Goal: Information Seeking & Learning: Check status

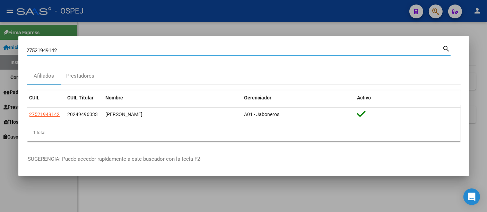
click at [121, 47] on input "27521949142" at bounding box center [235, 50] width 416 height 6
type input "2"
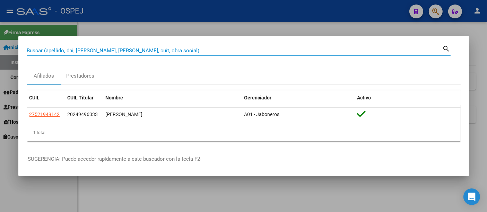
paste input "44153324"
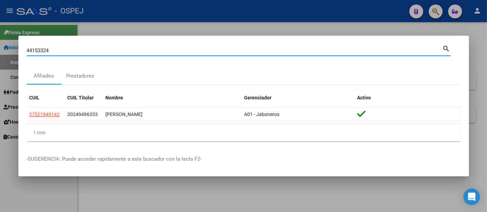
type input "44153324"
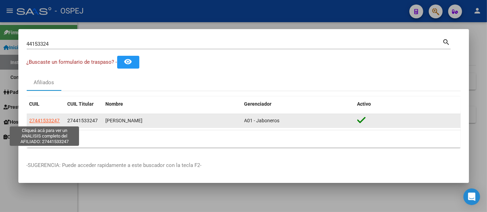
click at [44, 120] on span "27441533247" at bounding box center [44, 121] width 30 height 6
type textarea "27441533247"
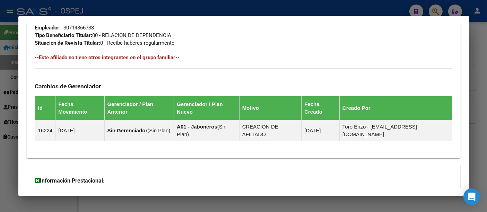
scroll to position [391, 0]
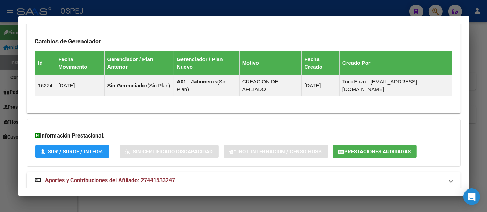
click at [381, 149] on span "Prestaciones Auditadas" at bounding box center [377, 152] width 66 height 6
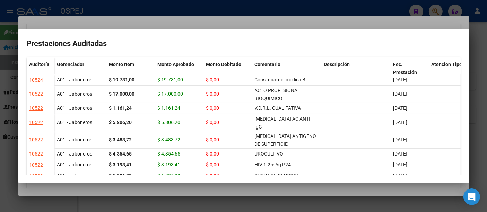
click at [291, 9] on div at bounding box center [243, 106] width 487 height 212
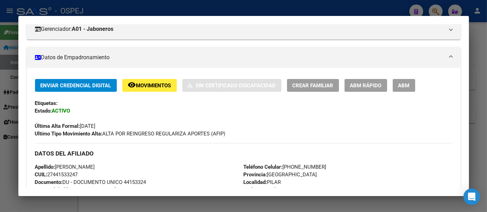
scroll to position [115, 0]
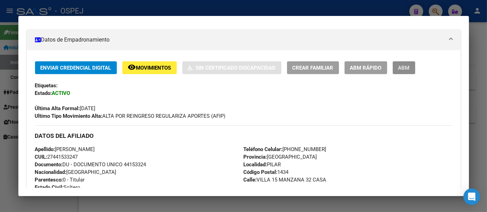
click at [405, 66] on span "ABM" at bounding box center [403, 68] width 11 height 6
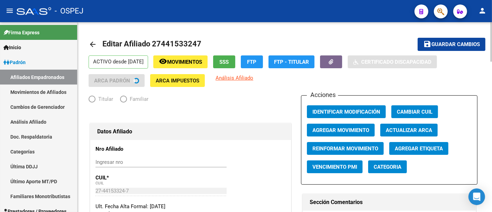
radio input "true"
type input "30-71486673-3"
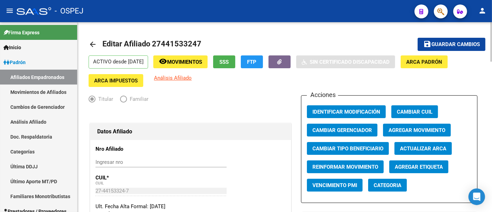
click at [416, 166] on span "Agregar Etiqueta" at bounding box center [419, 167] width 48 height 6
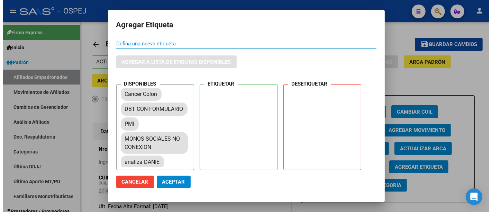
scroll to position [77, 0]
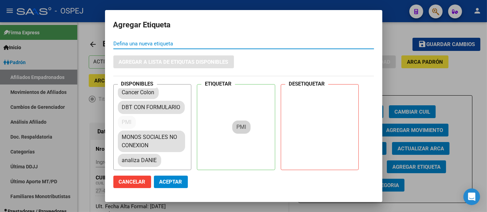
drag, startPoint x: 127, startPoint y: 129, endPoint x: 242, endPoint y: 126, distance: 115.0
click at [242, 126] on div "DISPONIBLES Deuda Roja P.R. Monotributista cambiar-conexion Medicacion Alto Cos…" at bounding box center [243, 127] width 260 height 86
click at [125, 129] on mat-chip "PMI" at bounding box center [127, 122] width 18 height 13
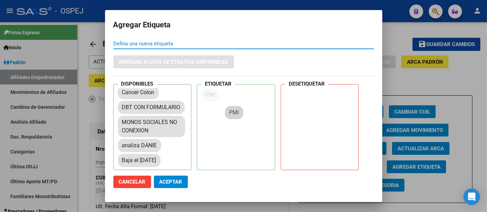
drag, startPoint x: 125, startPoint y: 130, endPoint x: 232, endPoint y: 112, distance: 108.7
click at [170, 180] on span "Aceptar" at bounding box center [170, 182] width 23 height 6
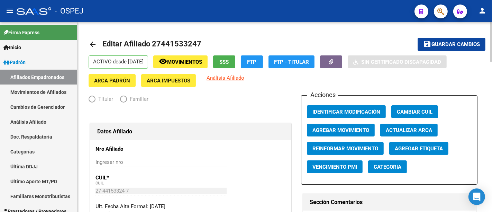
radio input "true"
type input "30-71486673-3"
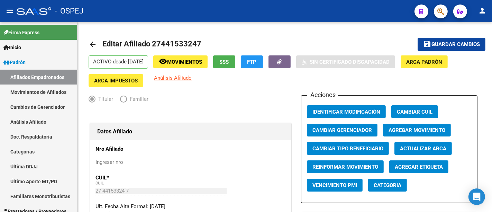
click at [318, 12] on div "- OSPEJ" at bounding box center [213, 10] width 393 height 15
click at [92, 43] on mat-icon "arrow_back" at bounding box center [93, 44] width 8 height 8
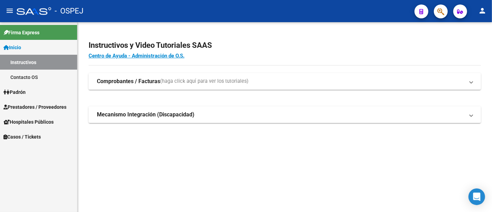
click at [128, 6] on div "- OSPEJ" at bounding box center [213, 10] width 393 height 15
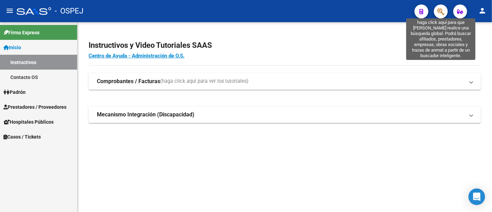
click at [442, 12] on icon "button" at bounding box center [441, 12] width 7 height 8
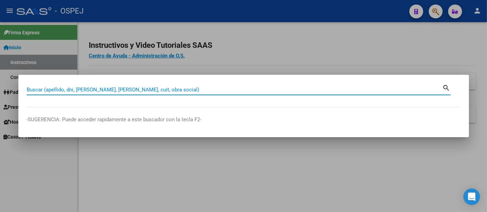
paste input "20321998179"
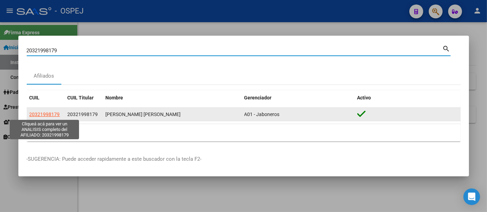
click at [52, 112] on span "20321998179" at bounding box center [44, 115] width 30 height 6
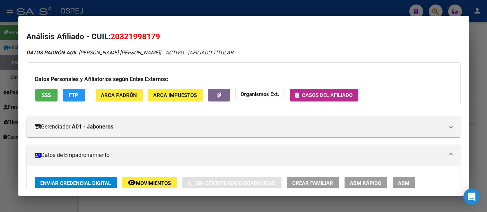
click at [330, 92] on span "Casos del afiliado" at bounding box center [327, 95] width 51 height 6
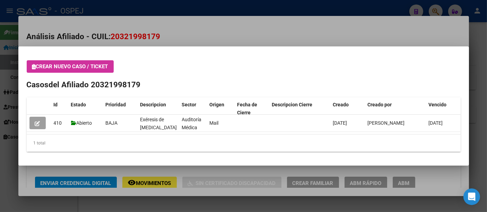
click at [193, 36] on div at bounding box center [243, 106] width 487 height 212
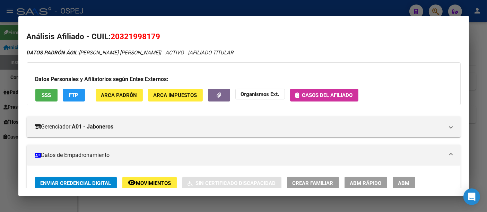
click at [192, 6] on div at bounding box center [243, 106] width 487 height 212
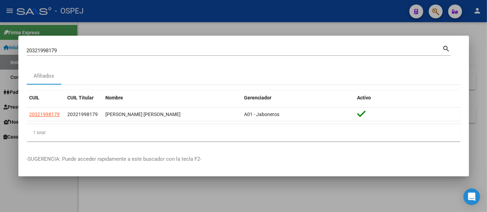
click at [99, 52] on input "20321998179" at bounding box center [235, 50] width 416 height 6
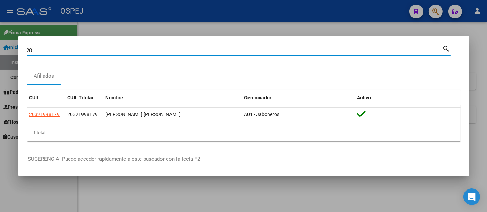
type input "2"
type input "44153324"
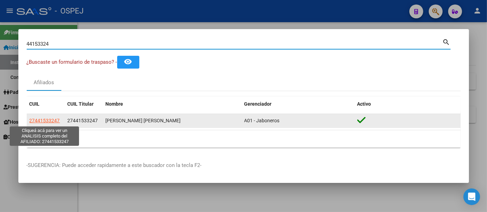
click at [52, 121] on span "27441533247" at bounding box center [44, 121] width 30 height 6
type textarea "27441533247"
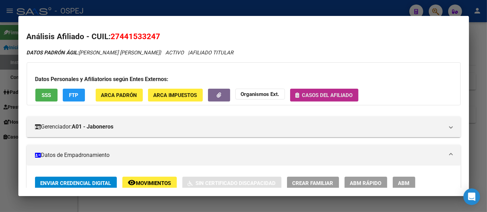
click at [325, 91] on button "Casos del afiliado" at bounding box center [324, 95] width 68 height 13
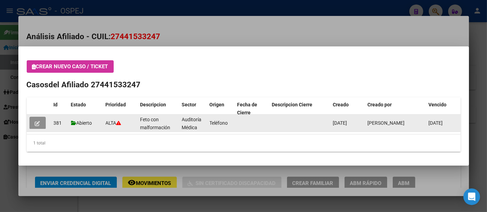
click at [37, 123] on icon "button" at bounding box center [37, 123] width 5 height 5
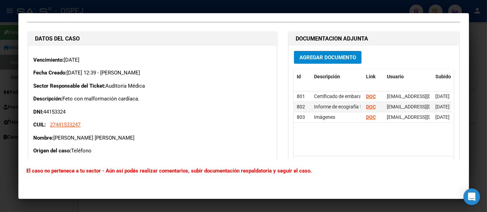
scroll to position [192, 0]
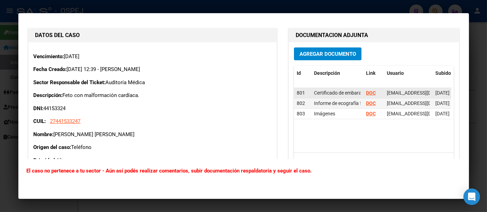
click at [367, 90] on strong "DOC" at bounding box center [371, 93] width 10 height 6
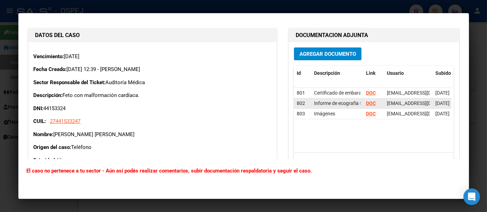
click at [368, 101] on strong "DOC" at bounding box center [371, 103] width 10 height 6
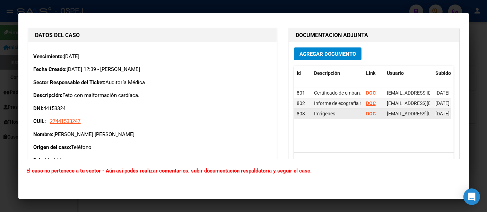
click at [368, 112] on strong "DOC" at bounding box center [371, 114] width 10 height 6
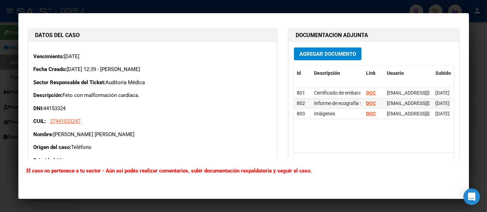
click at [326, 53] on span "Agregar Documento" at bounding box center [327, 54] width 56 height 6
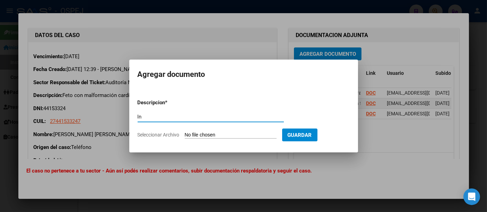
type input "I"
type input "Ingreso en Neo [PERSON_NAME]"
click at [206, 135] on input "Seleccionar Archivo" at bounding box center [231, 135] width 92 height 7
type input "C:\fakepath\Int..pdf"
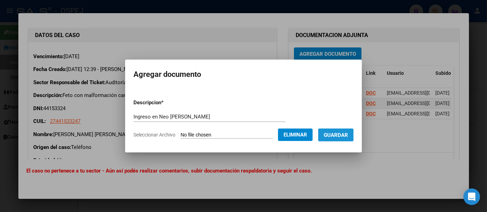
click at [342, 132] on span "Guardar" at bounding box center [335, 135] width 24 height 6
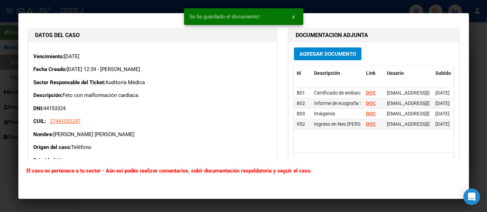
click at [103, 8] on div at bounding box center [243, 106] width 487 height 212
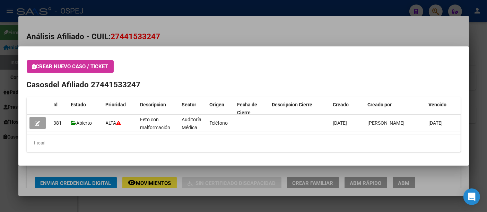
click at [234, 26] on div at bounding box center [243, 106] width 487 height 212
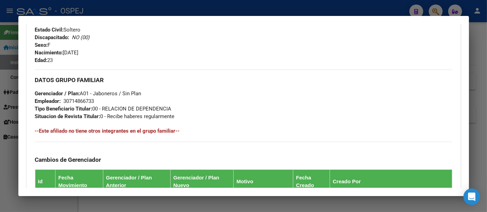
scroll to position [308, 0]
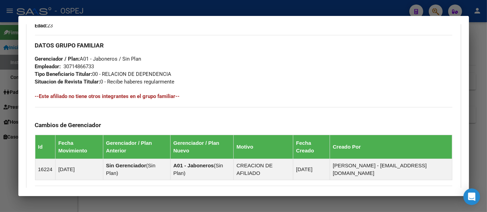
click at [209, 8] on div at bounding box center [243, 106] width 487 height 212
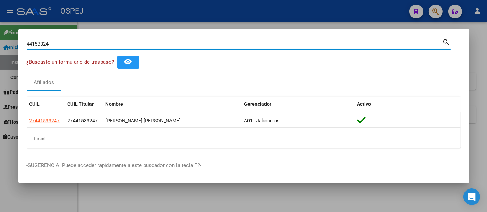
click at [141, 44] on input "44153324" at bounding box center [235, 44] width 416 height 6
type input "4"
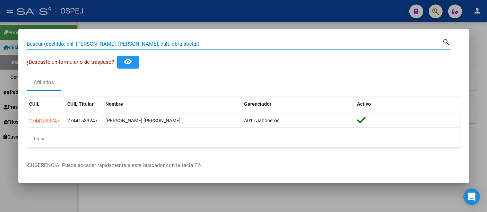
paste input "38883082"
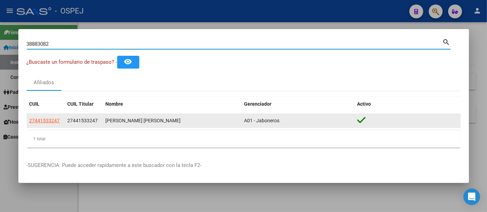
type input "38883082"
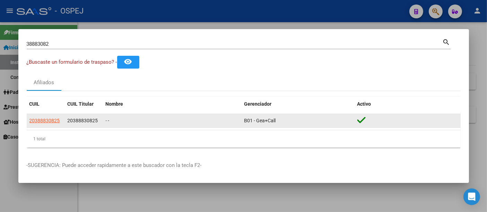
click at [34, 117] on app-link-go-to "20388830825" at bounding box center [44, 121] width 30 height 8
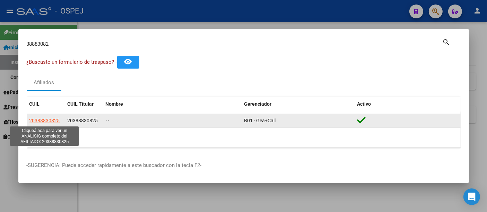
click at [33, 121] on span "20388830825" at bounding box center [44, 121] width 30 height 6
type textarea "20388830825"
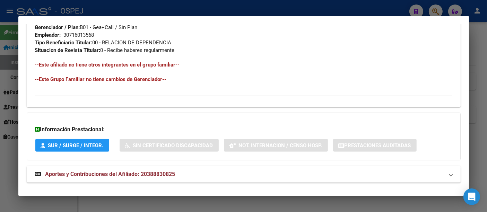
scroll to position [362, 0]
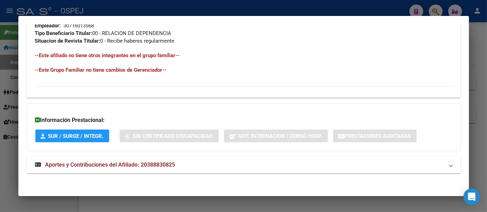
click at [217, 8] on div at bounding box center [243, 106] width 487 height 212
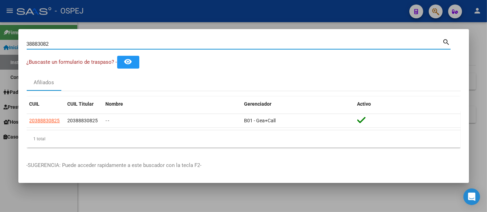
click at [166, 44] on input "38883082" at bounding box center [235, 44] width 416 height 6
type input "3"
type input "32010767"
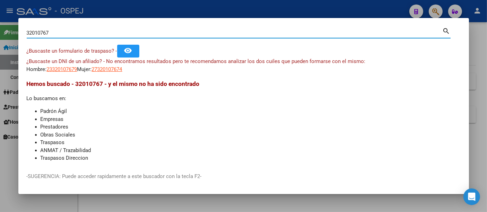
click at [221, 32] on input "32010767" at bounding box center [235, 33] width 416 height 6
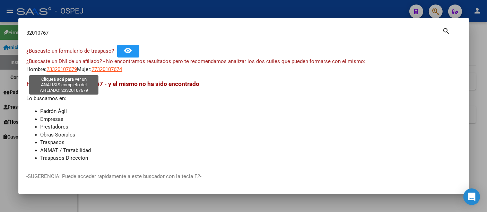
click at [63, 70] on span "23320107679" at bounding box center [62, 69] width 30 height 6
type textarea "23320107679"
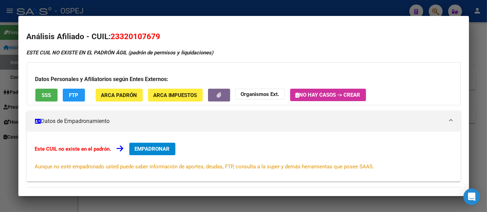
click at [124, 3] on div at bounding box center [243, 106] width 487 height 212
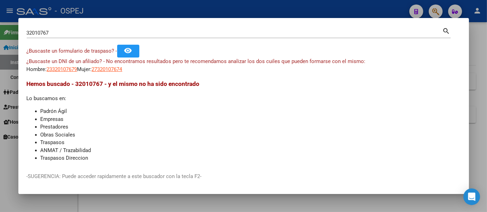
click at [84, 32] on input "32010767" at bounding box center [235, 33] width 416 height 6
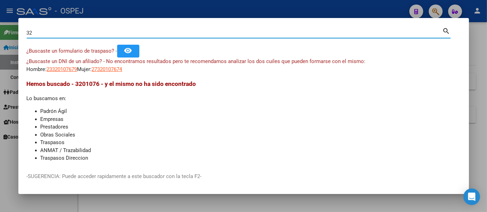
type input "3"
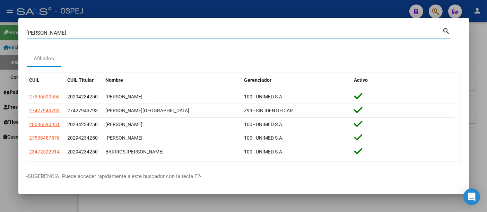
type input "[PERSON_NAME]"
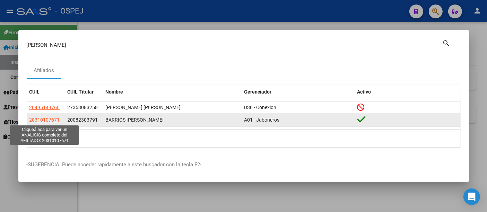
click at [51, 118] on span "20310107671" at bounding box center [44, 120] width 30 height 6
type textarea "20310107671"
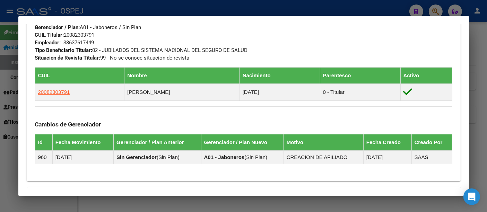
scroll to position [346, 0]
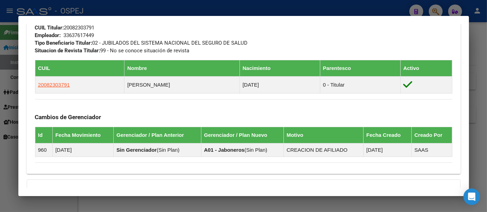
click at [196, 4] on div at bounding box center [243, 106] width 487 height 212
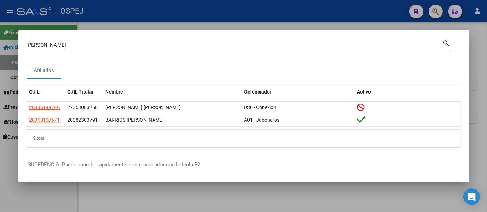
click at [104, 48] on div "[PERSON_NAME] (apellido, dni, cuil, nro traspaso, cuit, obra social)" at bounding box center [235, 45] width 416 height 10
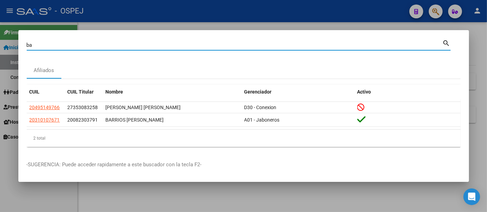
type input "b"
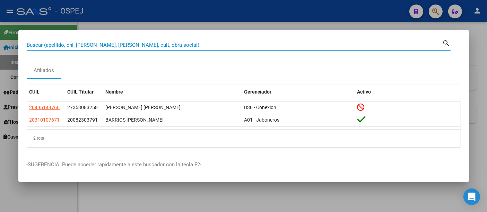
paste input "45314693"
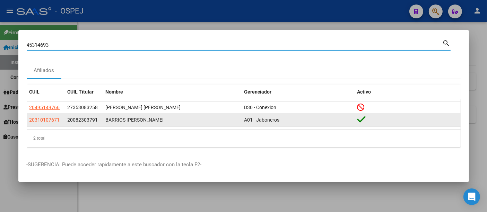
type input "45314693"
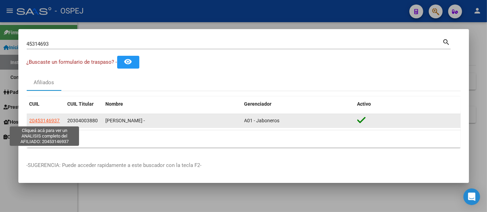
click at [55, 119] on span "20453146937" at bounding box center [44, 121] width 30 height 6
type textarea "20453146937"
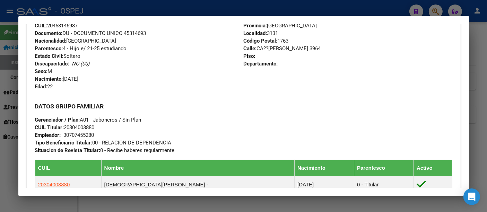
scroll to position [269, 0]
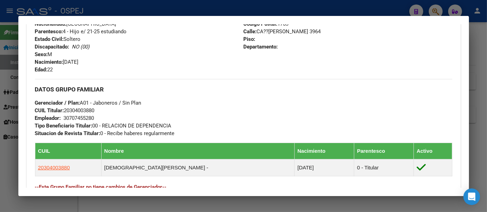
click at [82, 118] on div "30707455280" at bounding box center [79, 118] width 30 height 8
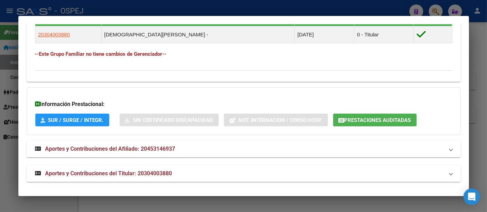
scroll to position [402, 0]
click at [380, 118] on span "Prestaciones Auditadas" at bounding box center [377, 120] width 66 height 6
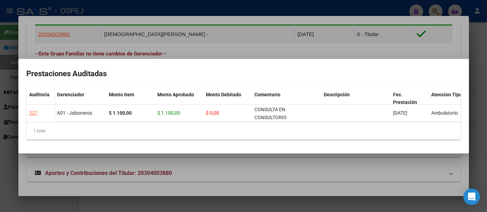
click at [257, 10] on div at bounding box center [243, 106] width 487 height 212
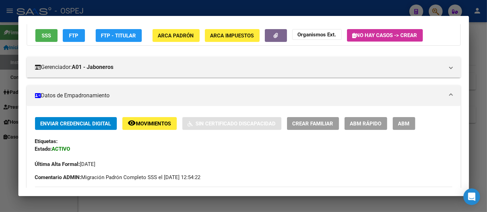
scroll to position [56, 0]
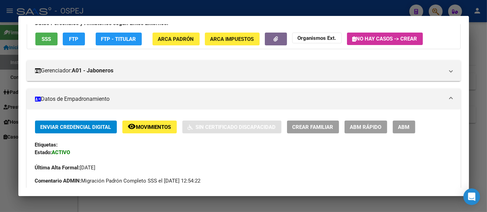
click at [311, 37] on strong "Organismos Ext." at bounding box center [316, 38] width 38 height 6
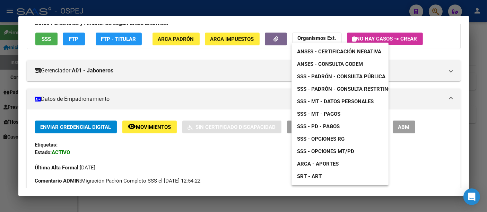
click at [312, 62] on span "ANSES - Consulta CODEM" at bounding box center [330, 64] width 66 height 6
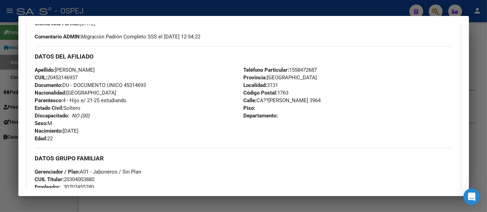
scroll to position [0, 0]
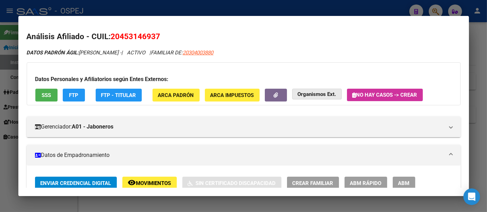
click at [312, 94] on strong "Organismos Ext." at bounding box center [316, 94] width 38 height 6
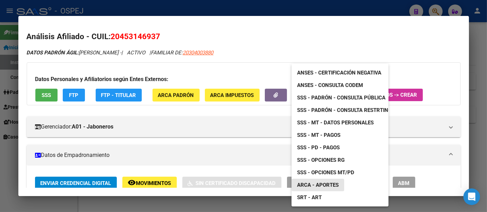
click at [322, 184] on span "ARCA - Aportes" at bounding box center [318, 185] width 42 height 6
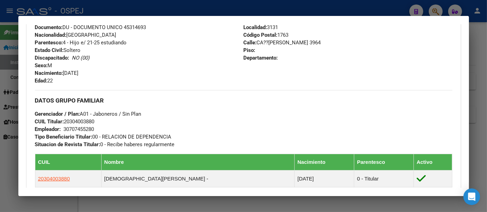
scroll to position [346, 0]
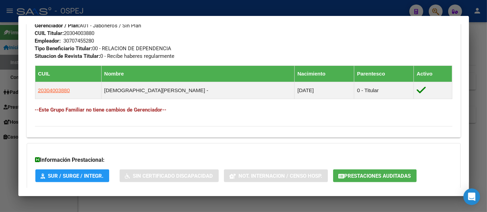
click at [83, 39] on div "30707455280" at bounding box center [79, 41] width 30 height 8
click at [82, 39] on div "30707455280" at bounding box center [79, 41] width 30 height 8
click at [81, 40] on div "30707455280" at bounding box center [79, 41] width 30 height 8
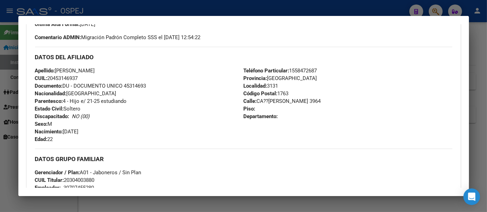
scroll to position [192, 0]
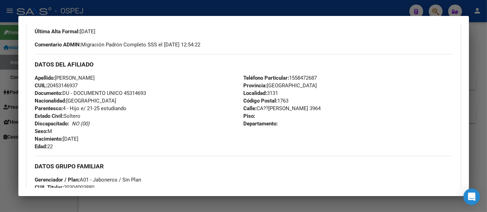
drag, startPoint x: 211, startPoint y: 12, endPoint x: 165, endPoint y: 31, distance: 49.2
click at [210, 12] on div at bounding box center [243, 106] width 487 height 212
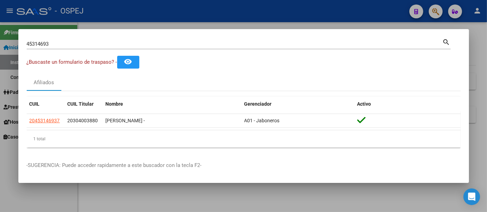
click at [84, 45] on input "45314693" at bounding box center [235, 44] width 416 height 6
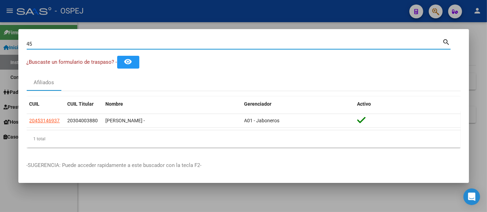
type input "4"
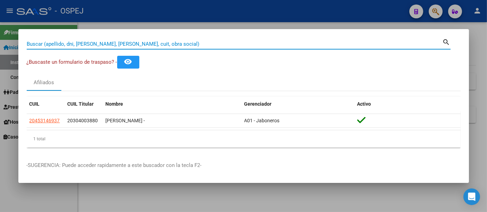
paste input "27-30467264-7"
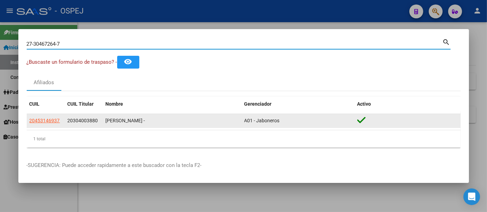
type input "27304672647"
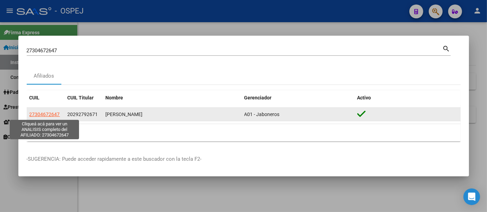
click at [46, 113] on span "27304672647" at bounding box center [44, 115] width 30 height 6
type textarea "27304672647"
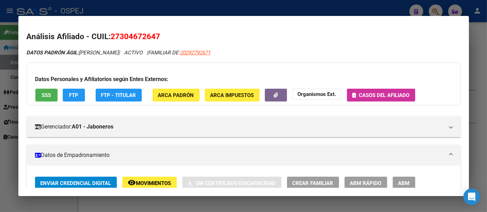
click at [378, 92] on span "Casos del afiliado" at bounding box center [384, 95] width 51 height 6
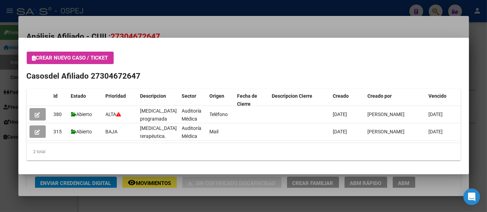
click at [177, 30] on div at bounding box center [243, 106] width 487 height 212
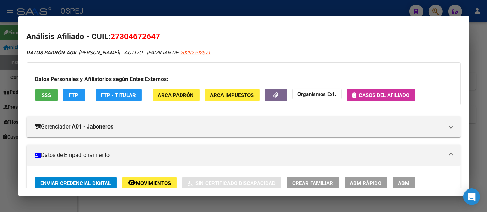
click at [173, 10] on div at bounding box center [243, 106] width 487 height 212
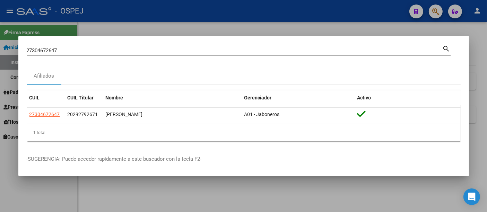
click at [149, 49] on input "27304672647" at bounding box center [235, 50] width 416 height 6
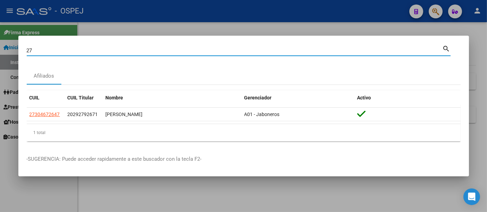
type input "2"
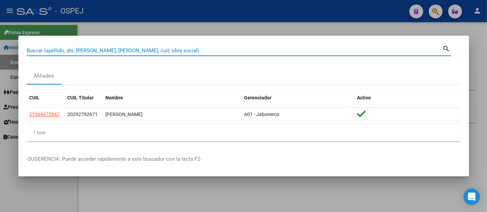
paste input "27595183842"
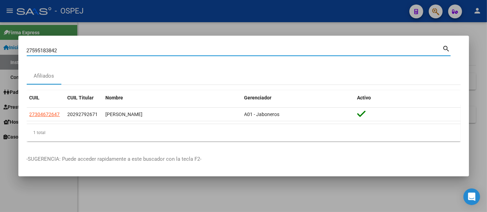
type input "27595183842"
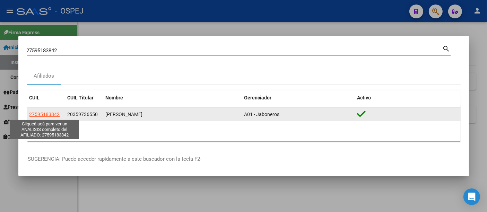
click at [46, 112] on span "27595183842" at bounding box center [44, 115] width 30 height 6
type textarea "27595183842"
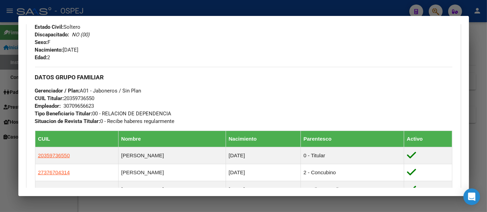
scroll to position [269, 0]
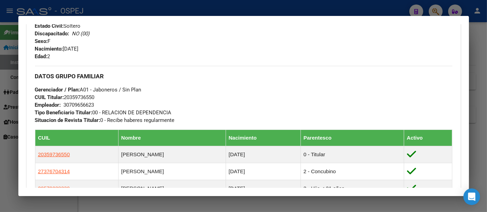
click at [76, 104] on div "30709656623" at bounding box center [79, 105] width 30 height 8
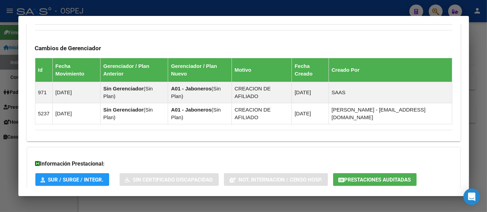
scroll to position [462, 0]
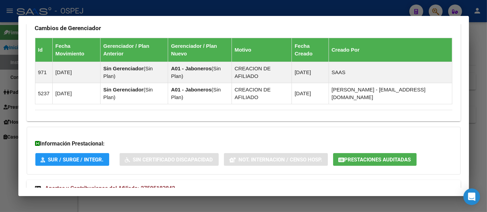
click at [359, 157] on span "Prestaciones Auditadas" at bounding box center [377, 160] width 66 height 6
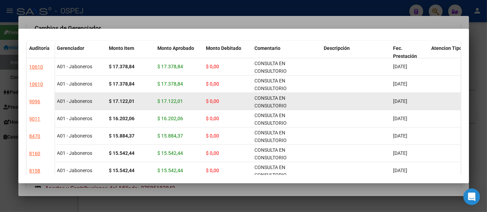
scroll to position [0, 0]
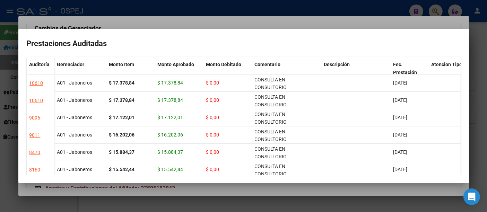
click at [309, 22] on div at bounding box center [243, 106] width 487 height 212
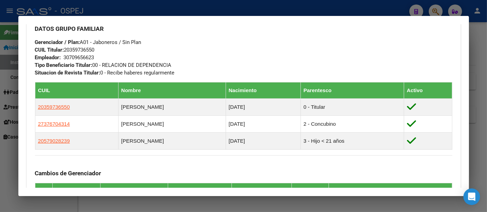
scroll to position [154, 0]
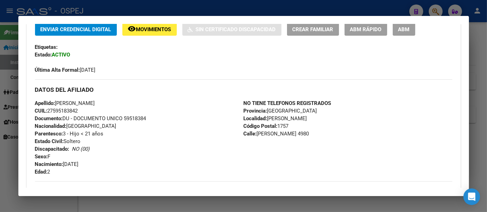
click at [199, 11] on div at bounding box center [243, 106] width 487 height 212
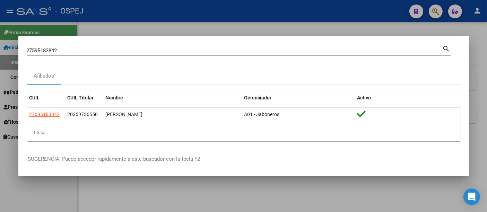
click at [136, 53] on input "27595183842" at bounding box center [235, 50] width 416 height 6
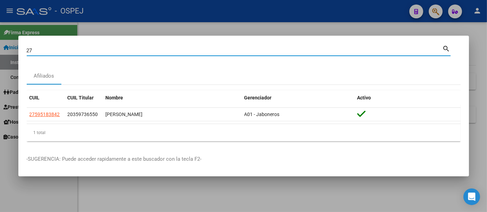
type input "2"
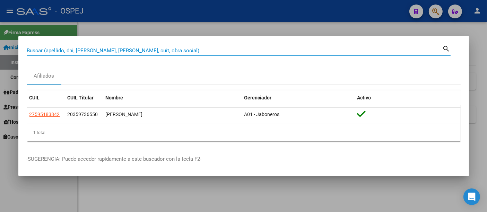
paste input "27-30467264-7"
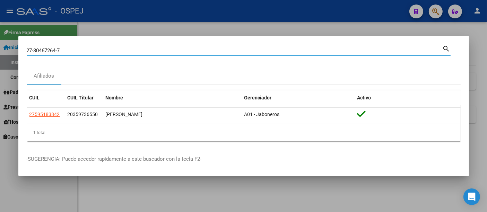
type input "27304672647"
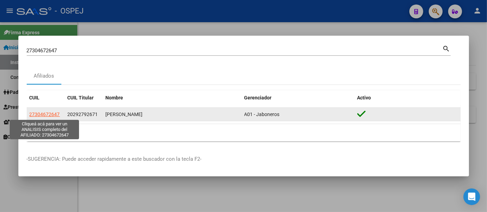
click at [44, 113] on span "27304672647" at bounding box center [44, 115] width 30 height 6
type textarea "27304672647"
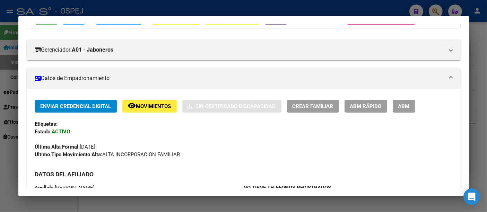
scroll to position [0, 0]
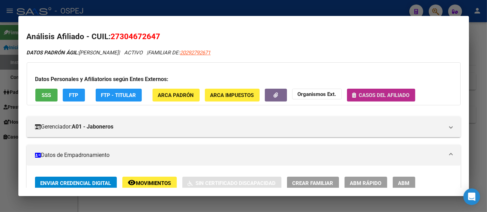
click at [388, 92] on span "Casos del afiliado" at bounding box center [384, 95] width 51 height 6
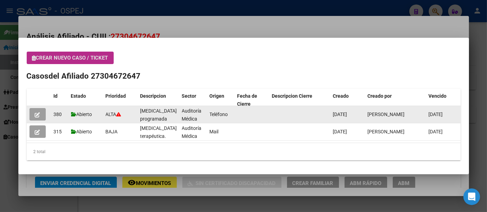
click at [37, 113] on icon "button" at bounding box center [37, 114] width 5 height 5
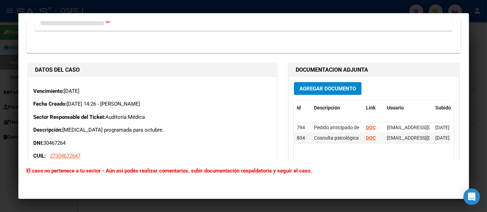
scroll to position [192, 0]
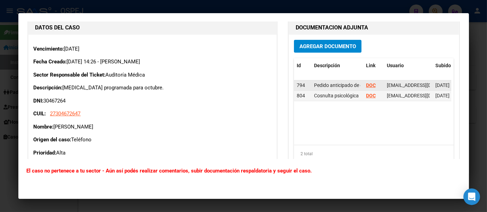
click at [367, 82] on strong "DOC" at bounding box center [371, 85] width 10 height 6
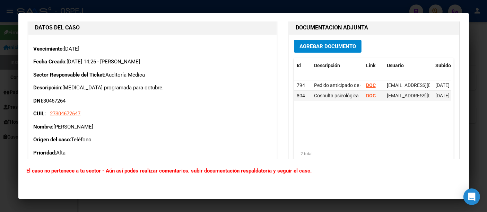
drag, startPoint x: 155, startPoint y: 2, endPoint x: 151, endPoint y: 7, distance: 6.2
click at [151, 7] on div at bounding box center [243, 106] width 487 height 212
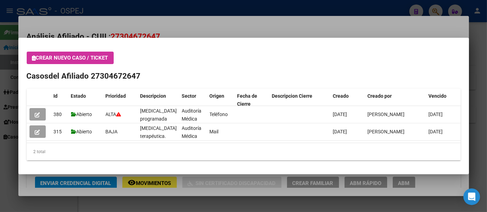
click at [128, 8] on div at bounding box center [243, 106] width 487 height 212
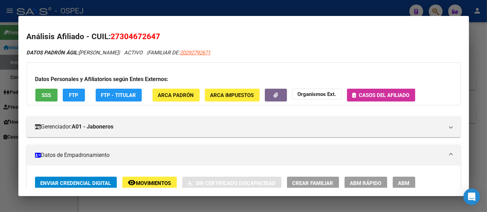
click at [125, 5] on div at bounding box center [243, 106] width 487 height 212
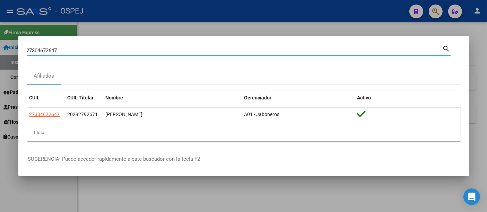
click at [101, 50] on input "27304672647" at bounding box center [235, 50] width 416 height 6
type input "2"
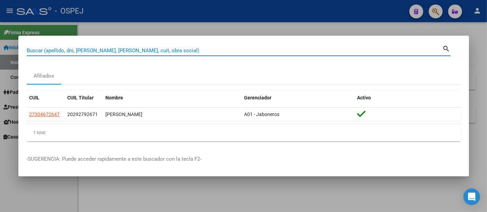
paste input "17301174"
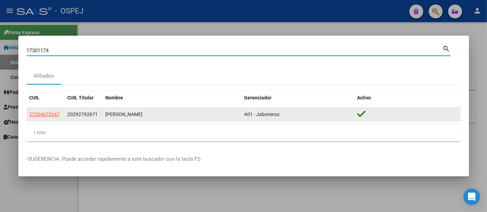
type input "17301174"
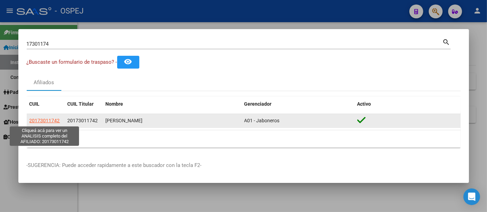
click at [45, 119] on span "20173011742" at bounding box center [44, 121] width 30 height 6
type textarea "20173011742"
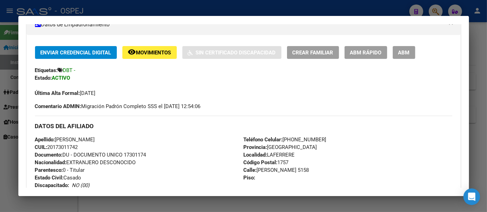
scroll to position [154, 0]
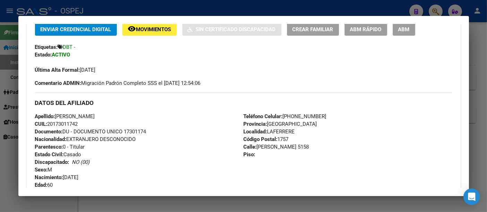
click at [284, 8] on div at bounding box center [243, 106] width 487 height 212
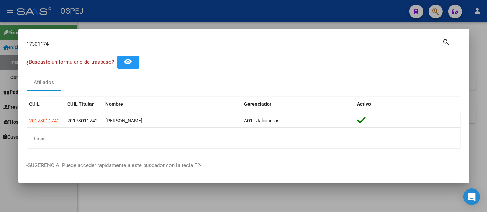
click at [283, 8] on div at bounding box center [243, 106] width 487 height 212
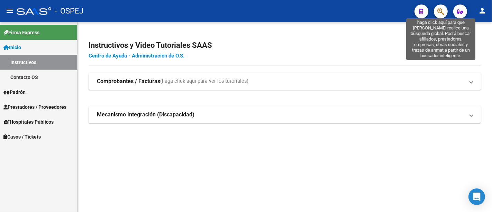
click at [441, 9] on icon "button" at bounding box center [441, 12] width 7 height 8
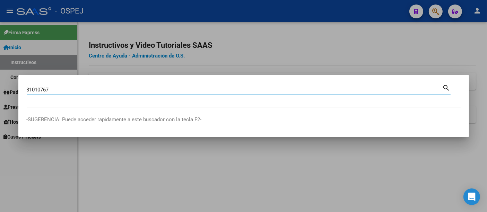
type input "31010767"
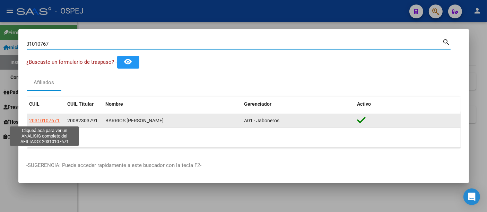
click at [47, 120] on span "20310107671" at bounding box center [44, 121] width 30 height 6
type textarea "20310107671"
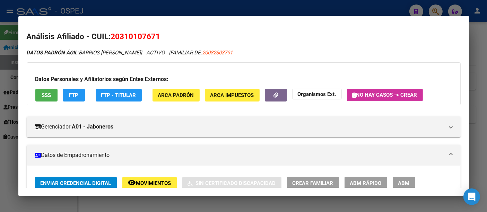
drag, startPoint x: 219, startPoint y: 8, endPoint x: 206, endPoint y: 27, distance: 22.6
click at [219, 8] on div at bounding box center [243, 106] width 487 height 212
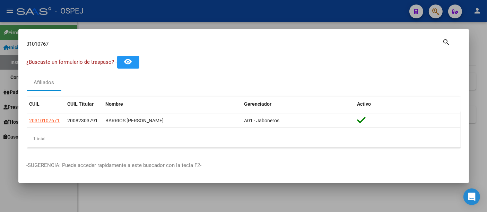
click at [161, 42] on input "31010767" at bounding box center [235, 44] width 416 height 6
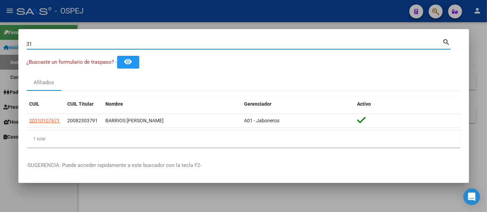
type input "3"
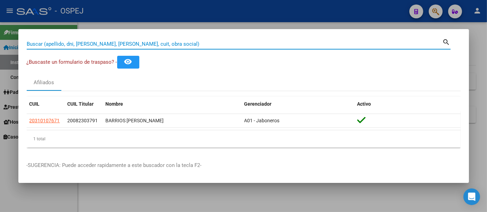
paste input "27406205725"
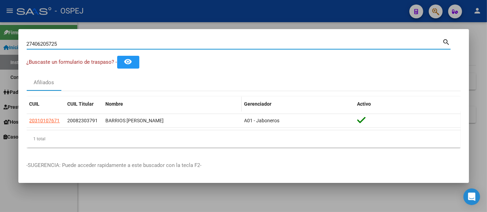
type input "27406205725"
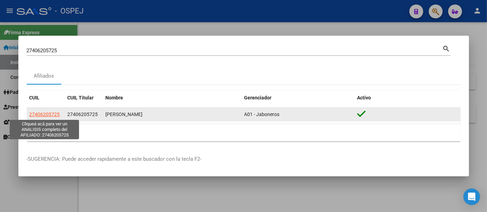
click at [36, 113] on span "27406205725" at bounding box center [44, 115] width 30 height 6
type textarea "27406205725"
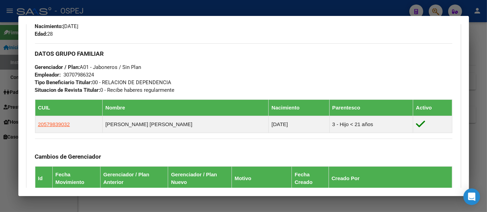
scroll to position [308, 0]
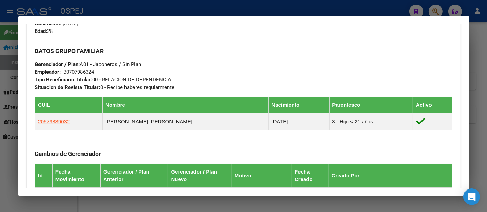
click at [220, 9] on div at bounding box center [243, 106] width 487 height 212
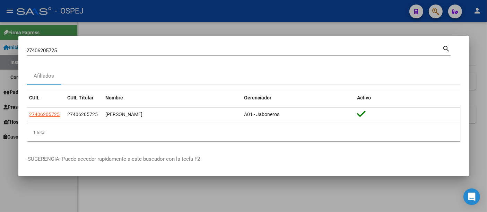
click at [132, 46] on div "27406205725 Buscar (apellido, dni, [PERSON_NAME], [PERSON_NAME], cuit, obra soc…" at bounding box center [235, 50] width 416 height 10
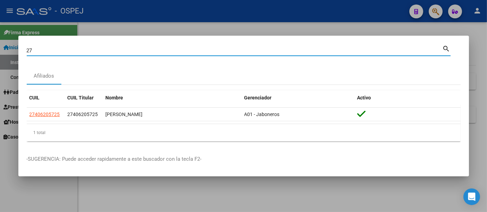
type input "2"
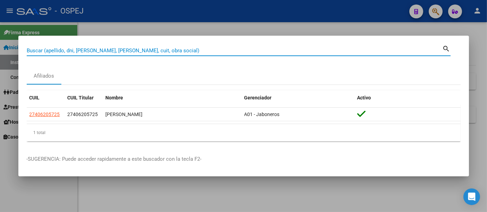
paste input "17301174"
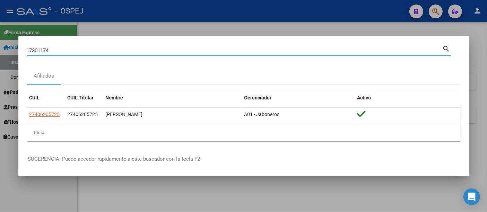
type input "17301174"
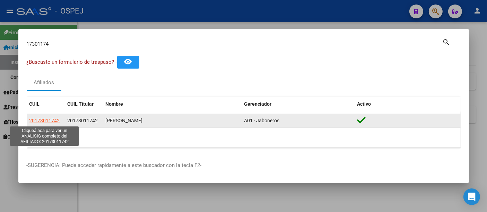
click at [47, 121] on span "20173011742" at bounding box center [44, 121] width 30 height 6
type textarea "20173011742"
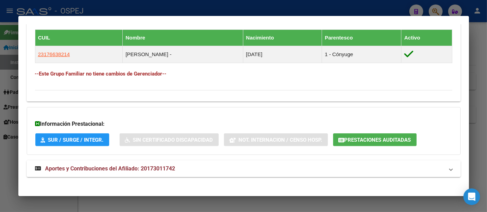
scroll to position [378, 0]
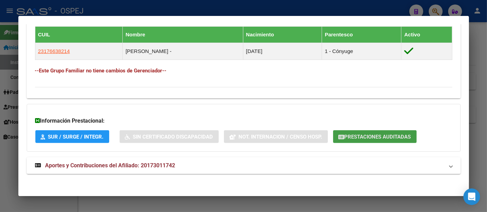
click at [377, 131] on button "Prestaciones Auditadas" at bounding box center [374, 136] width 83 height 13
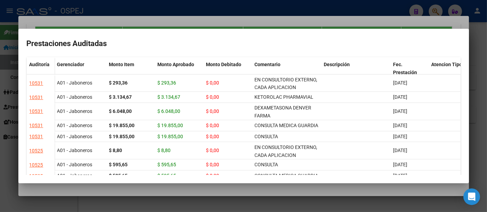
click at [225, 21] on div at bounding box center [243, 106] width 487 height 212
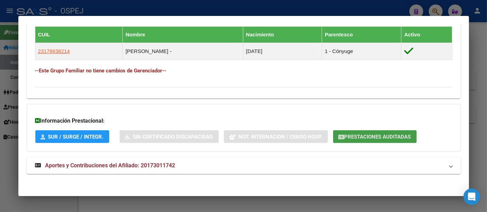
click at [382, 137] on span "Prestaciones Auditadas" at bounding box center [377, 137] width 66 height 6
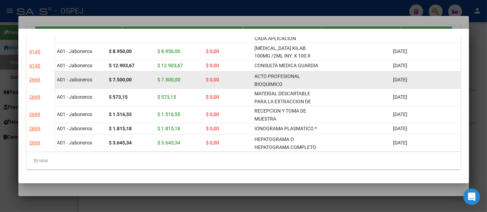
scroll to position [608, 0]
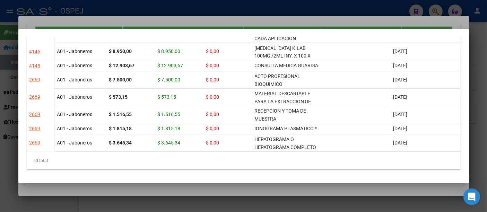
click at [190, 7] on div at bounding box center [243, 106] width 487 height 212
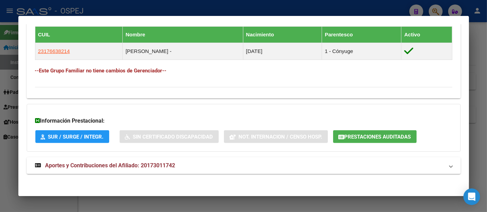
click at [177, 13] on div at bounding box center [243, 106] width 487 height 212
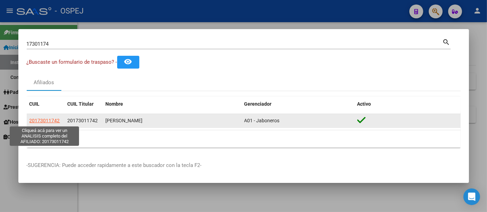
click at [51, 122] on span "20173011742" at bounding box center [44, 121] width 30 height 6
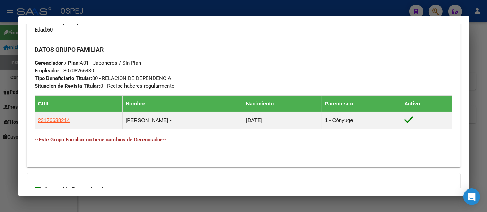
scroll to position [378, 0]
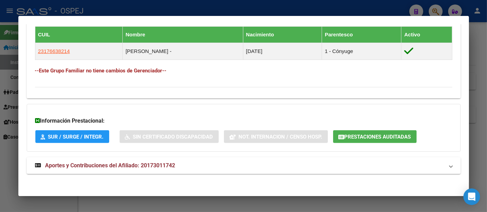
click at [372, 130] on button "Prestaciones Auditadas" at bounding box center [374, 136] width 83 height 13
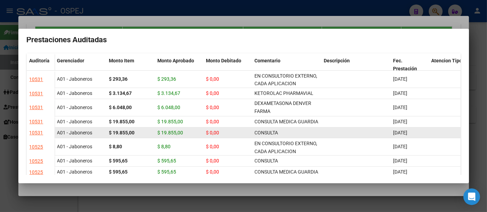
scroll to position [0, 0]
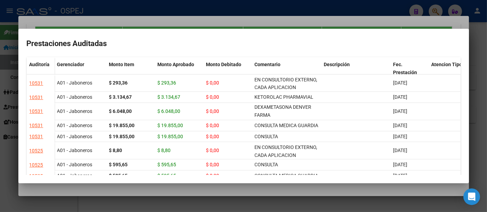
click at [294, 26] on div at bounding box center [243, 106] width 487 height 212
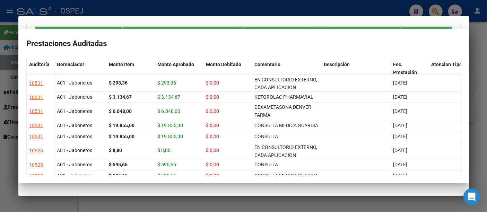
click at [294, 23] on mat-dialog-container "Análisis Afiliado - CUIL: 20173011742 DATOS PADRÓN ÁGIL: [PERSON_NAME] | ACTIVO…" at bounding box center [243, 106] width 450 height 180
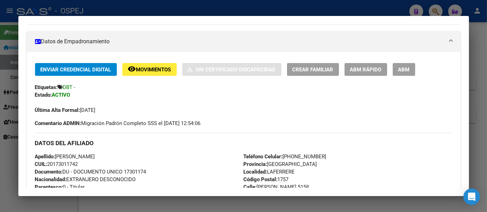
scroll to position [115, 0]
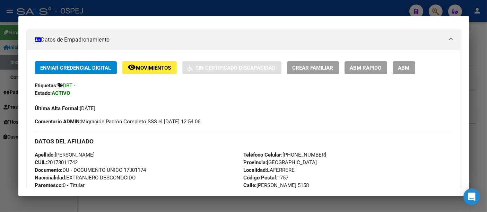
click at [186, 11] on div at bounding box center [243, 106] width 487 height 212
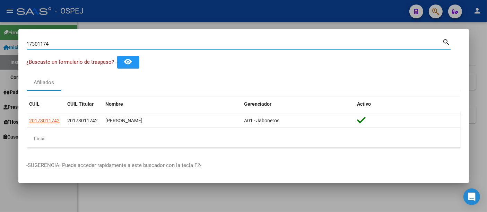
click at [151, 46] on input "17301174" at bounding box center [235, 44] width 416 height 6
type input "1"
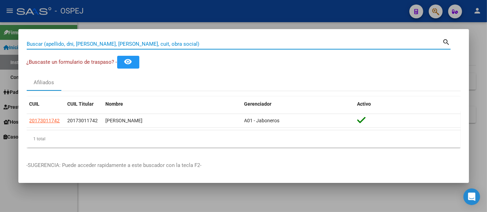
paste input "[PHONE_NUMBER]"
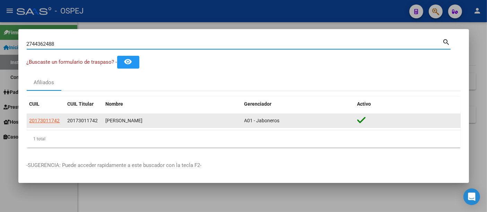
type input "2744362488"
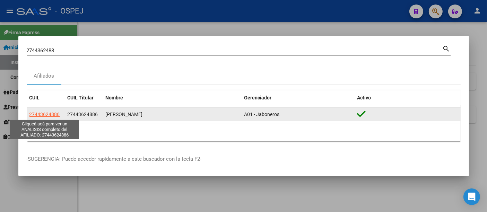
click at [48, 113] on span "27443624886" at bounding box center [44, 115] width 30 height 6
type textarea "27443624886"
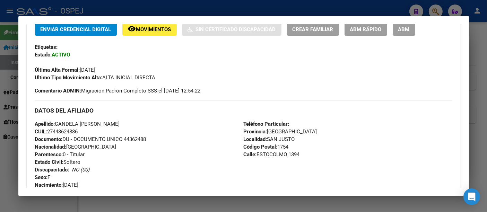
scroll to position [192, 0]
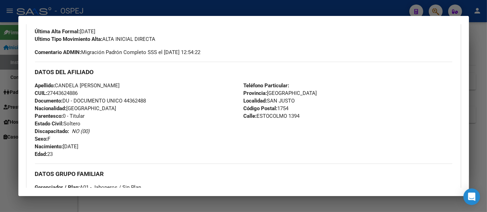
click at [215, 10] on div at bounding box center [243, 106] width 487 height 212
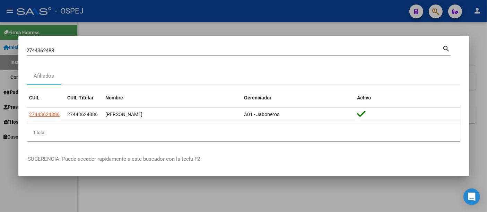
drag, startPoint x: 146, startPoint y: 44, endPoint x: 143, endPoint y: 48, distance: 5.3
click at [143, 48] on div "2744362488 [PERSON_NAME] (apellido, dni, [PERSON_NAME], [PERSON_NAME], cuit, ob…" at bounding box center [239, 50] width 424 height 12
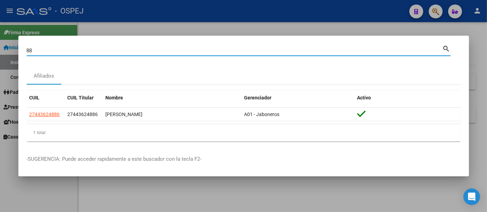
type input "8"
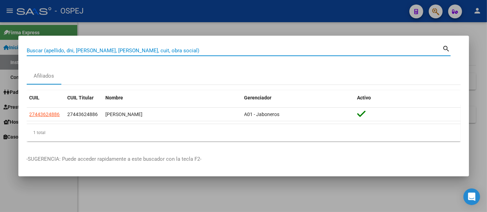
paste input "27443624886"
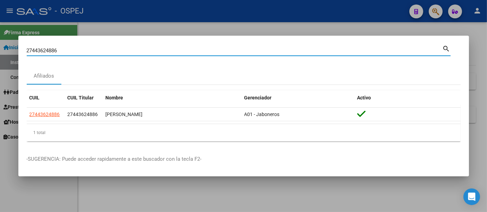
click at [135, 51] on input "27443624886" at bounding box center [235, 50] width 416 height 6
type input "2"
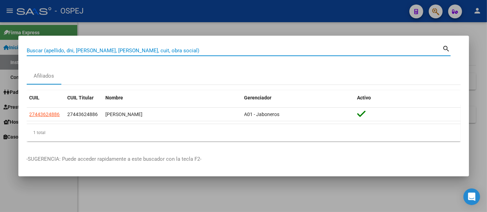
paste input "23940777704"
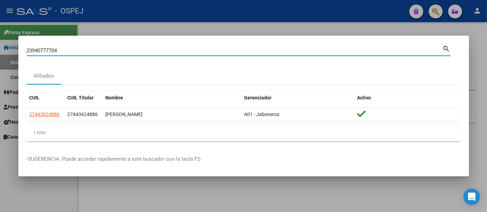
type input "23940777704"
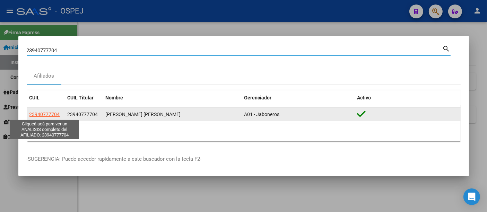
click at [44, 112] on span "23940777704" at bounding box center [44, 115] width 30 height 6
type textarea "23940777704"
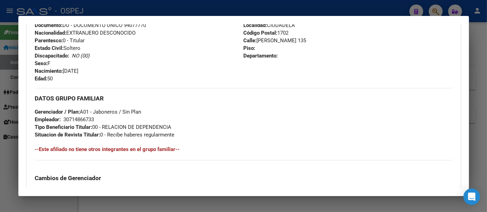
scroll to position [231, 0]
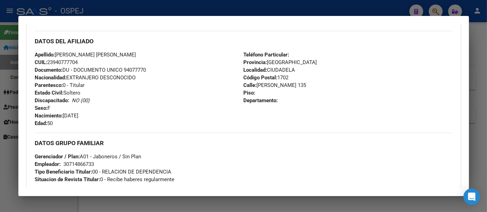
click at [164, 9] on div at bounding box center [243, 106] width 487 height 212
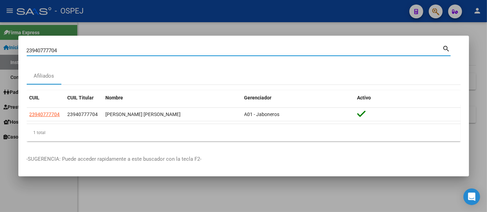
click at [114, 51] on input "23940777704" at bounding box center [235, 50] width 416 height 6
type input "2"
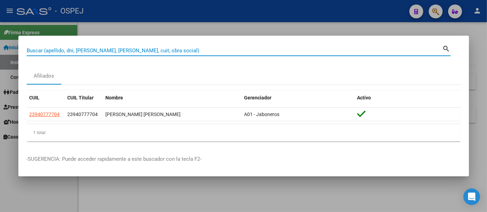
paste input "20-29636407-0"
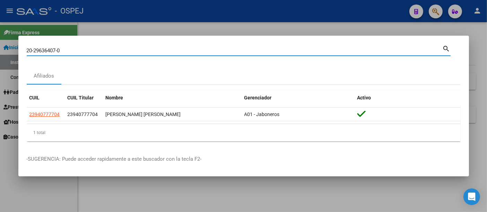
type input "20296364070"
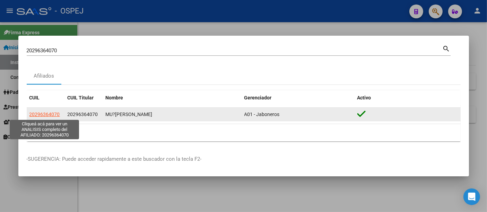
click at [41, 112] on span "20296364070" at bounding box center [44, 115] width 30 height 6
type textarea "20296364070"
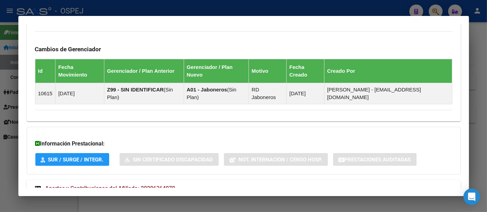
scroll to position [405, 0]
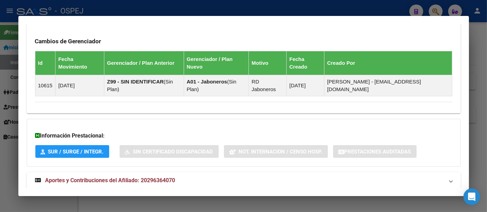
click at [167, 177] on span "Aportes y Contribuciones del Afiliado: 20296364070" at bounding box center [110, 180] width 130 height 7
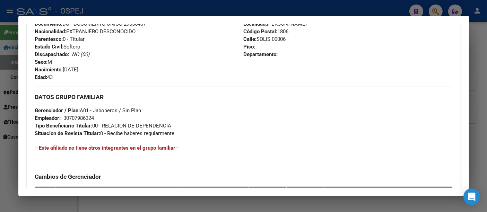
scroll to position [269, 0]
